Goal: Information Seeking & Learning: Learn about a topic

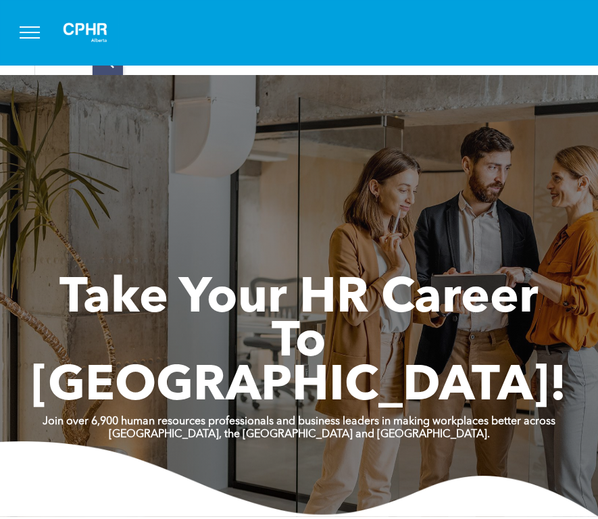
click at [30, 29] on button "menu" at bounding box center [29, 32] width 35 height 35
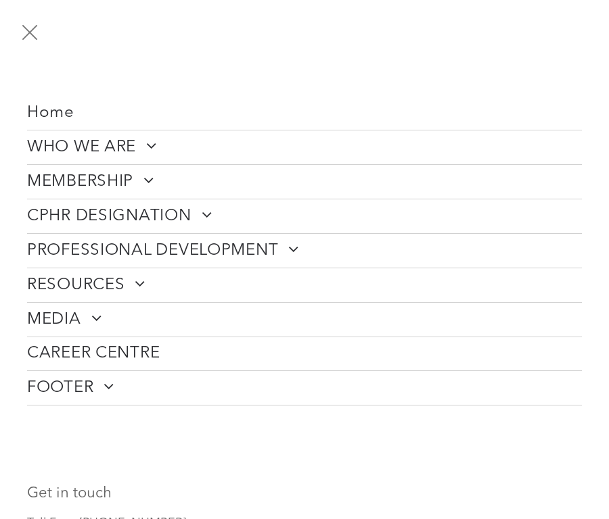
click at [97, 145] on span "WHO WE ARE" at bounding box center [92, 147] width 130 height 20
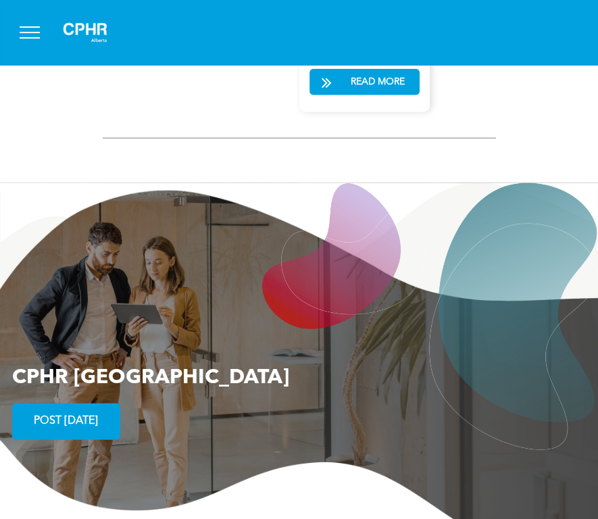
scroll to position [2249, 0]
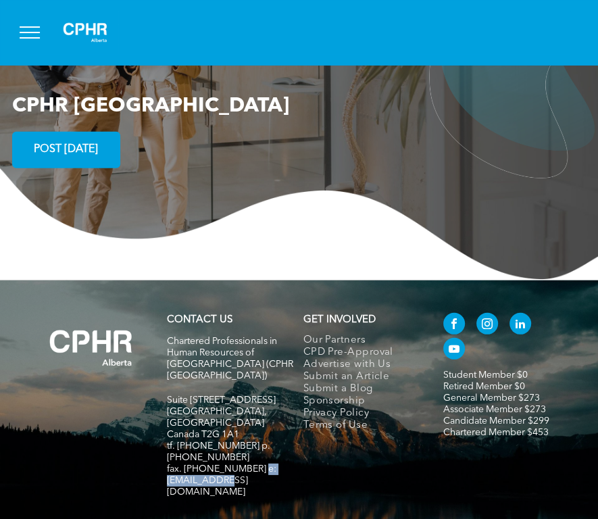
drag, startPoint x: 241, startPoint y: 391, endPoint x: 176, endPoint y: 395, distance: 65.0
click at [176, 465] on span "fax. [PHONE_NUMBER] e:[EMAIL_ADDRESS][DOMAIN_NAME]" at bounding box center [222, 481] width 110 height 32
copy span "info@cphrab.ca"
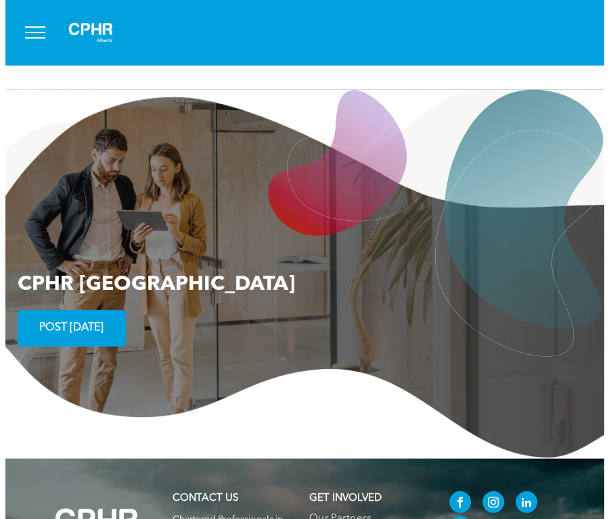
scroll to position [2054, 0]
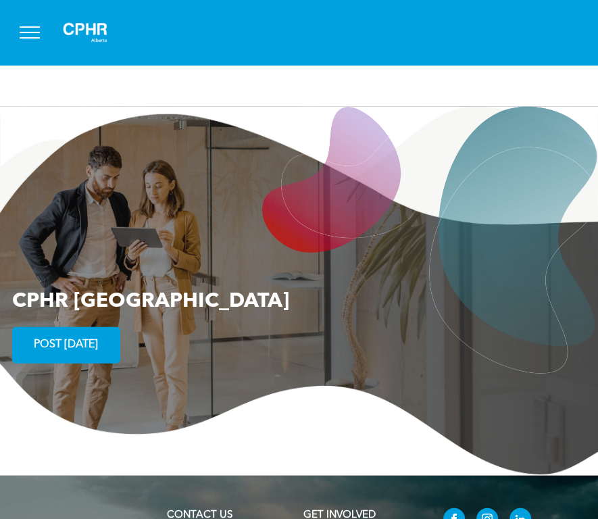
click at [34, 35] on button "menu" at bounding box center [29, 32] width 35 height 35
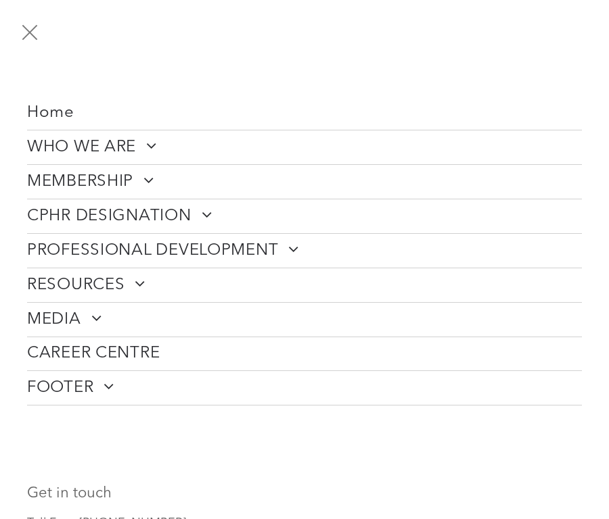
click at [127, 145] on span "WHO WE ARE" at bounding box center [92, 147] width 130 height 20
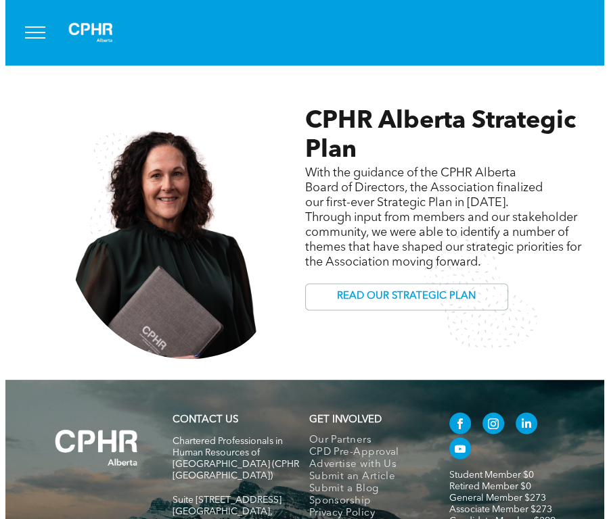
scroll to position [1115, 0]
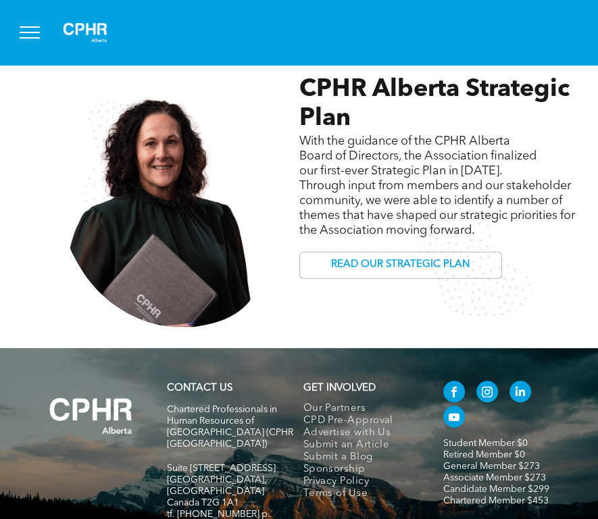
click at [45, 28] on button "menu" at bounding box center [29, 32] width 35 height 35
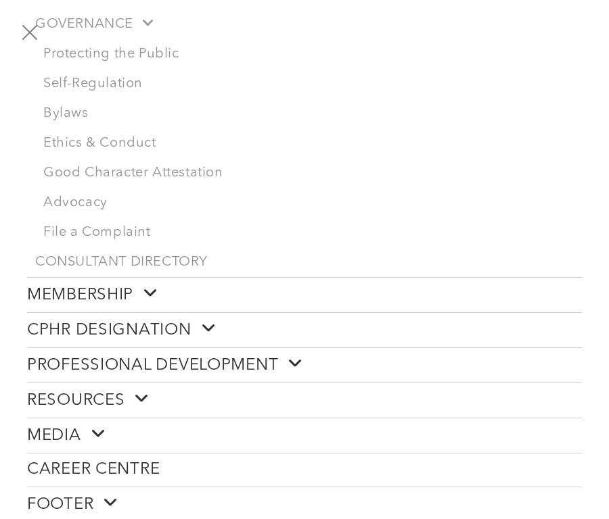
scroll to position [335, 0]
click at [62, 425] on span "MEDIA" at bounding box center [66, 435] width 78 height 21
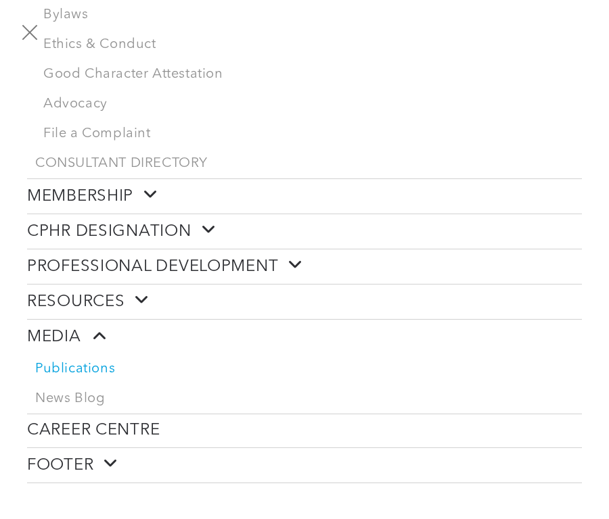
scroll to position [465, 0]
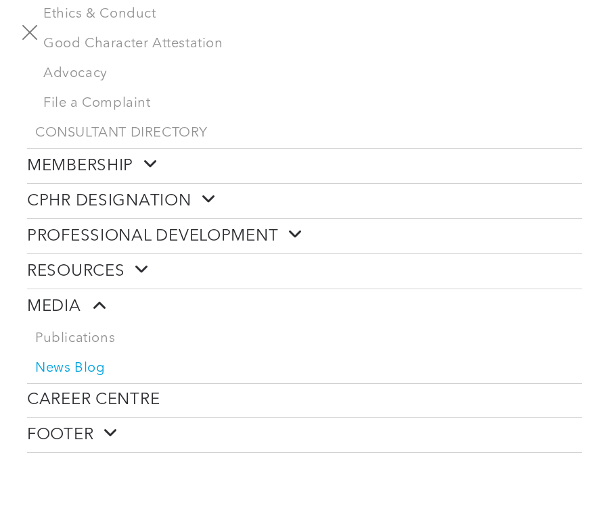
click at [74, 360] on span "News Blog" at bounding box center [70, 368] width 70 height 16
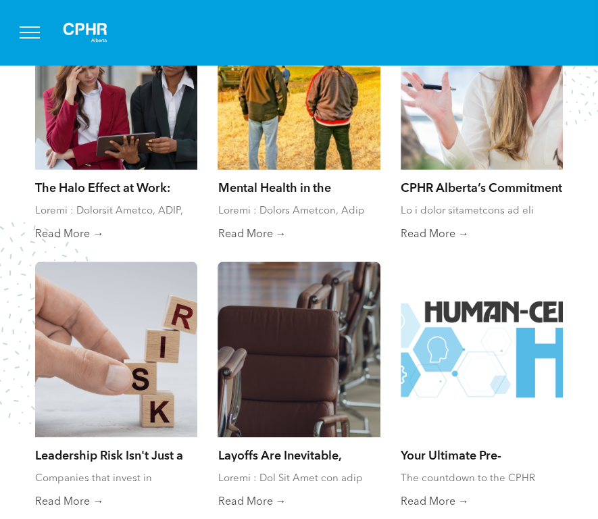
scroll to position [535, 0]
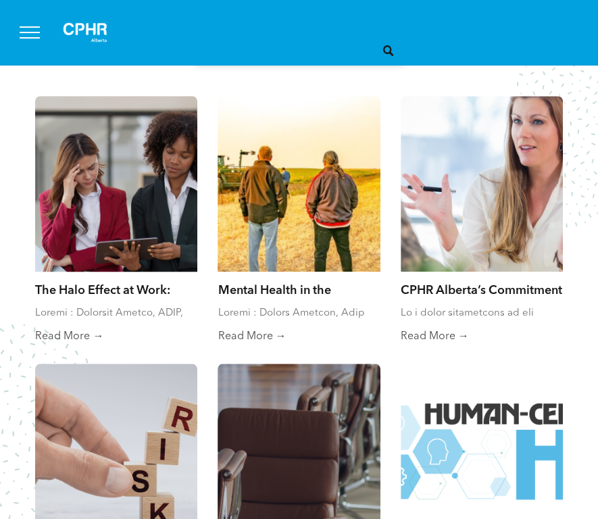
click at [76, 335] on link "Read More →" at bounding box center [116, 337] width 162 height 14
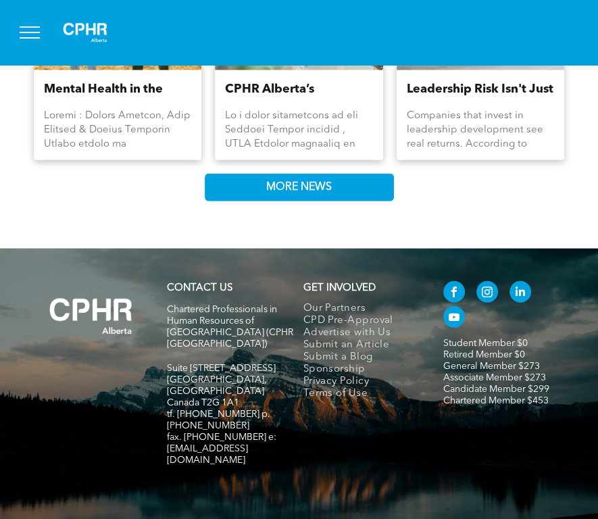
scroll to position [2154, 0]
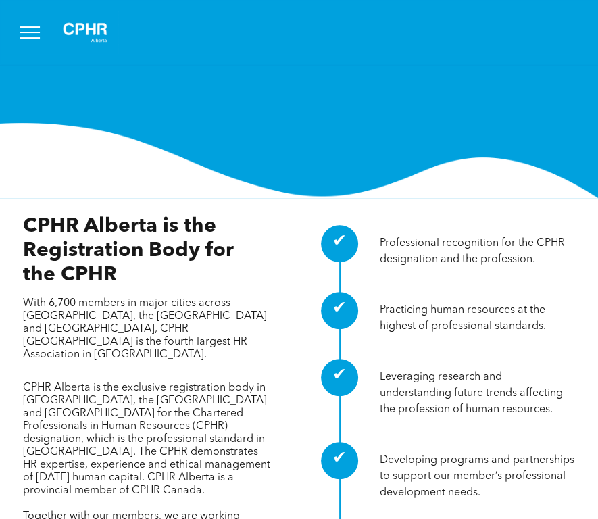
scroll to position [327, 0]
